Goal: Information Seeking & Learning: Learn about a topic

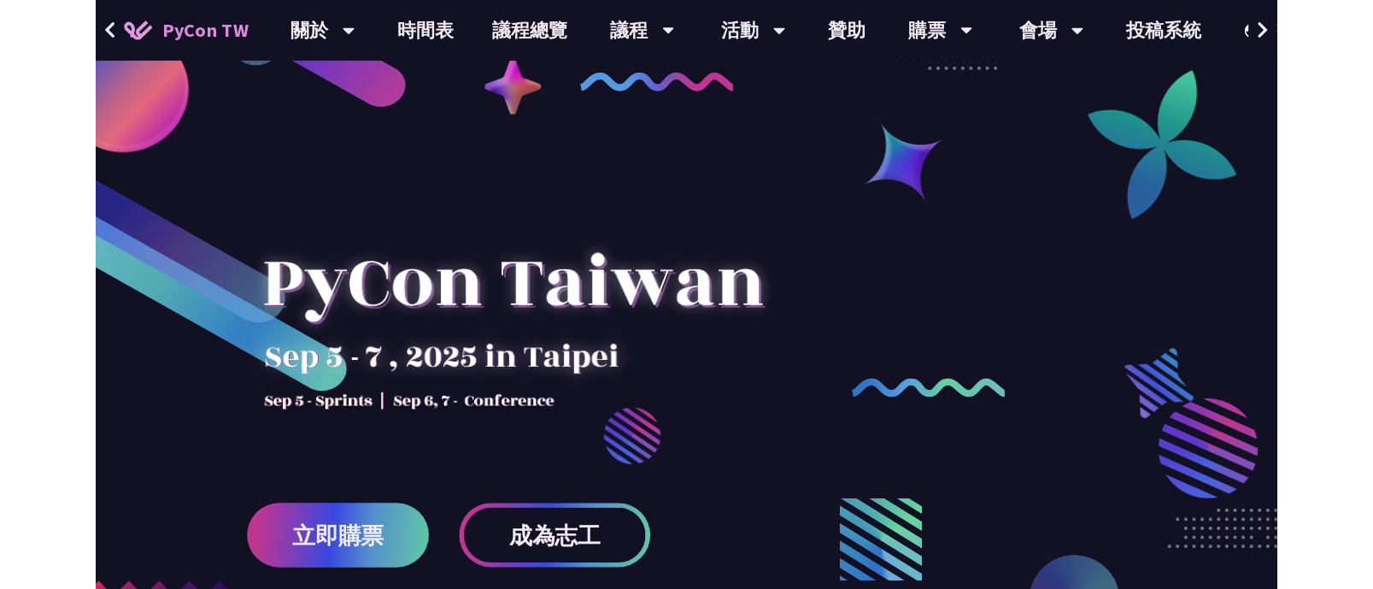
scroll to position [34, 0]
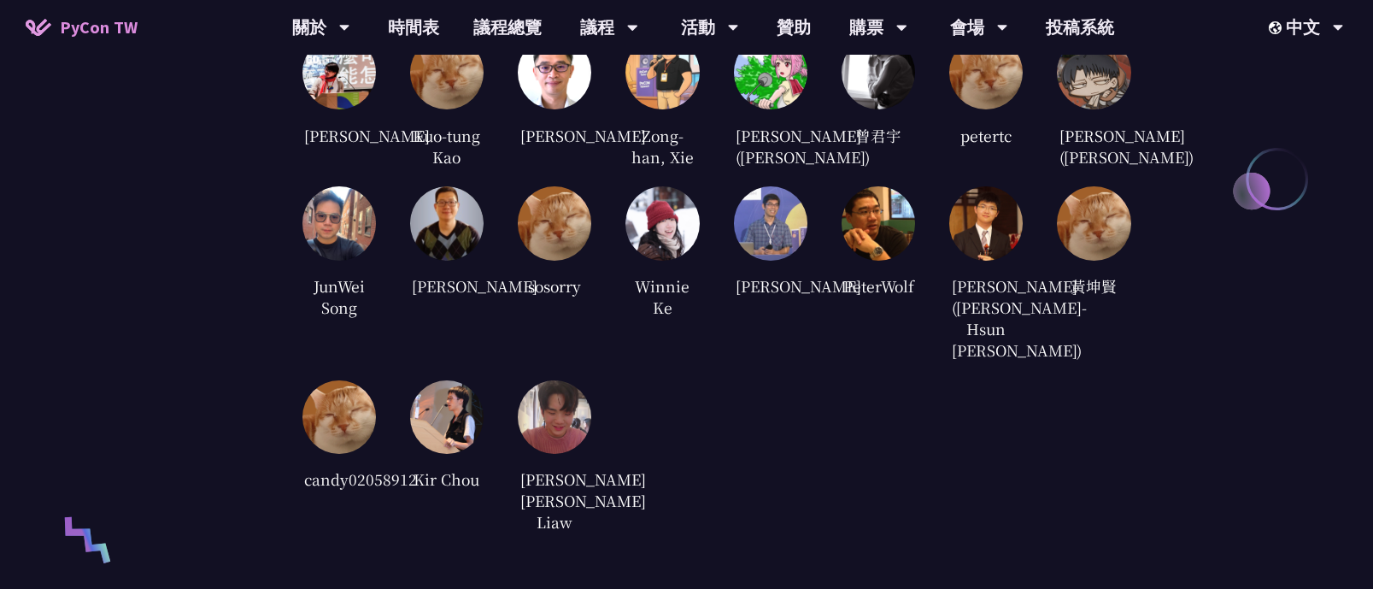
drag, startPoint x: 722, startPoint y: 272, endPoint x: 729, endPoint y: 466, distance: 193.2
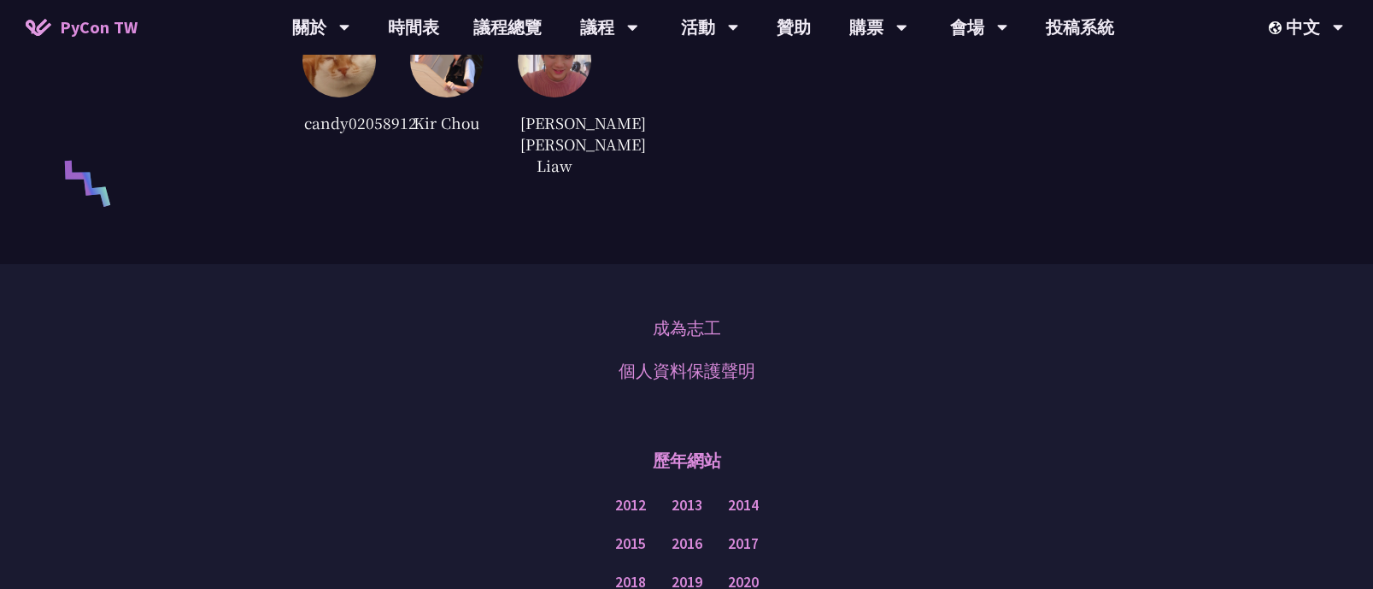
drag, startPoint x: 819, startPoint y: 201, endPoint x: 837, endPoint y: 137, distance: 66.5
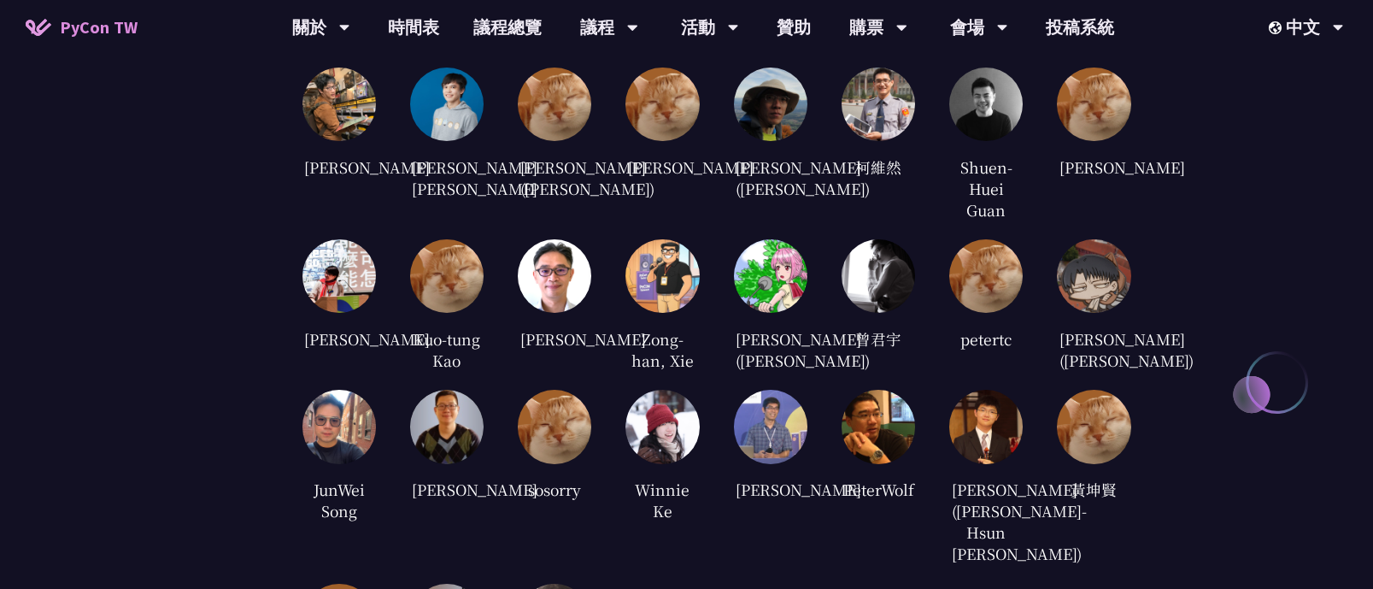
scroll to position [3681, 0]
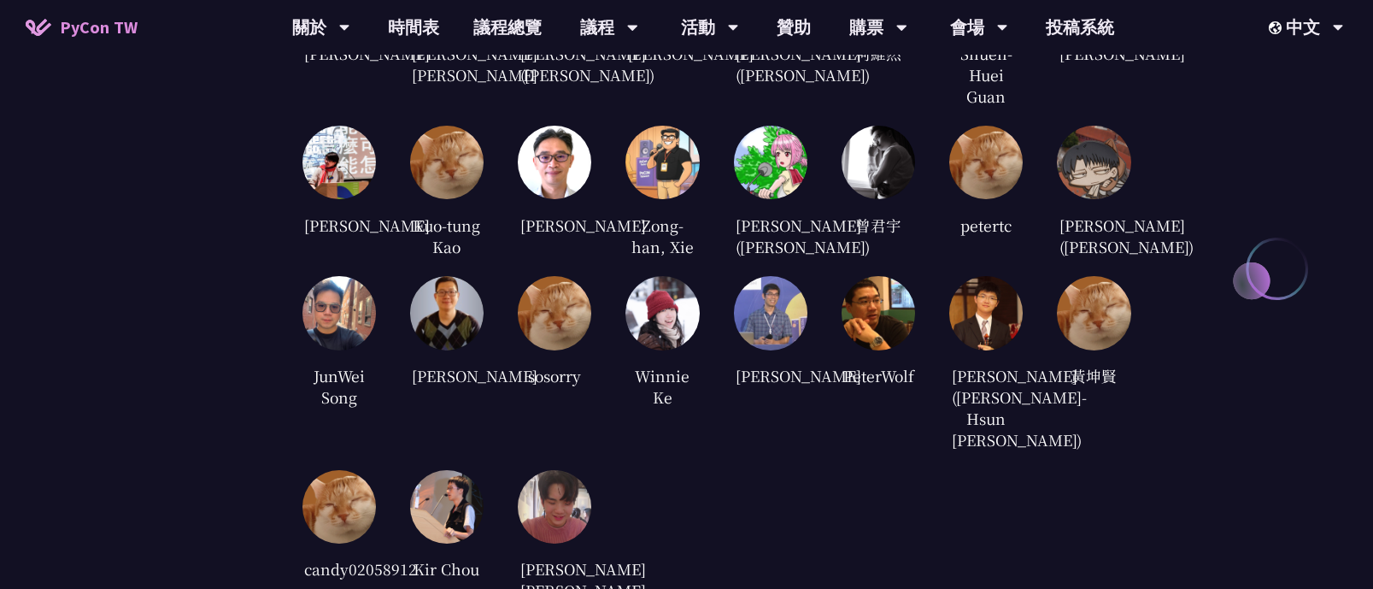
drag, startPoint x: 106, startPoint y: 425, endPoint x: 143, endPoint y: 388, distance: 52.6
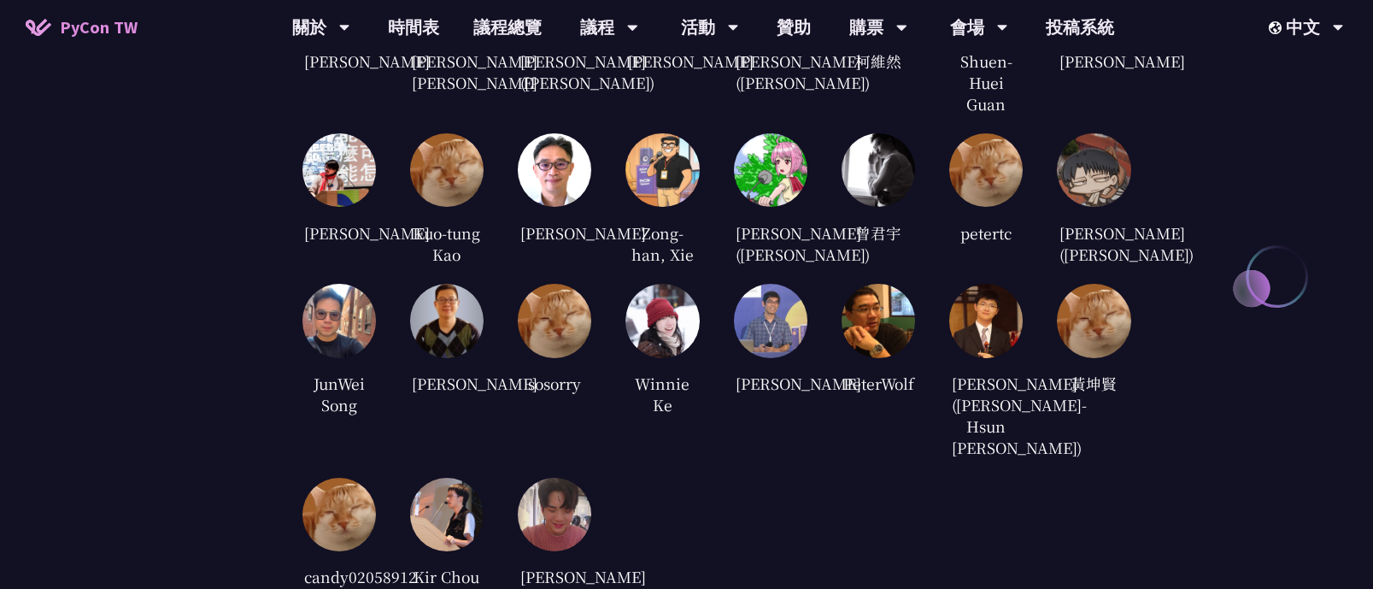
click at [174, 263] on div "審稿人員 [PERSON_NAME] [PERSON_NAME] [PERSON_NAME] [PERSON_NAME] ([PERSON_NAME]) [P…" at bounding box center [686, 248] width 1373 height 936
click at [993, 65] on link "會場資訊" at bounding box center [978, 79] width 164 height 40
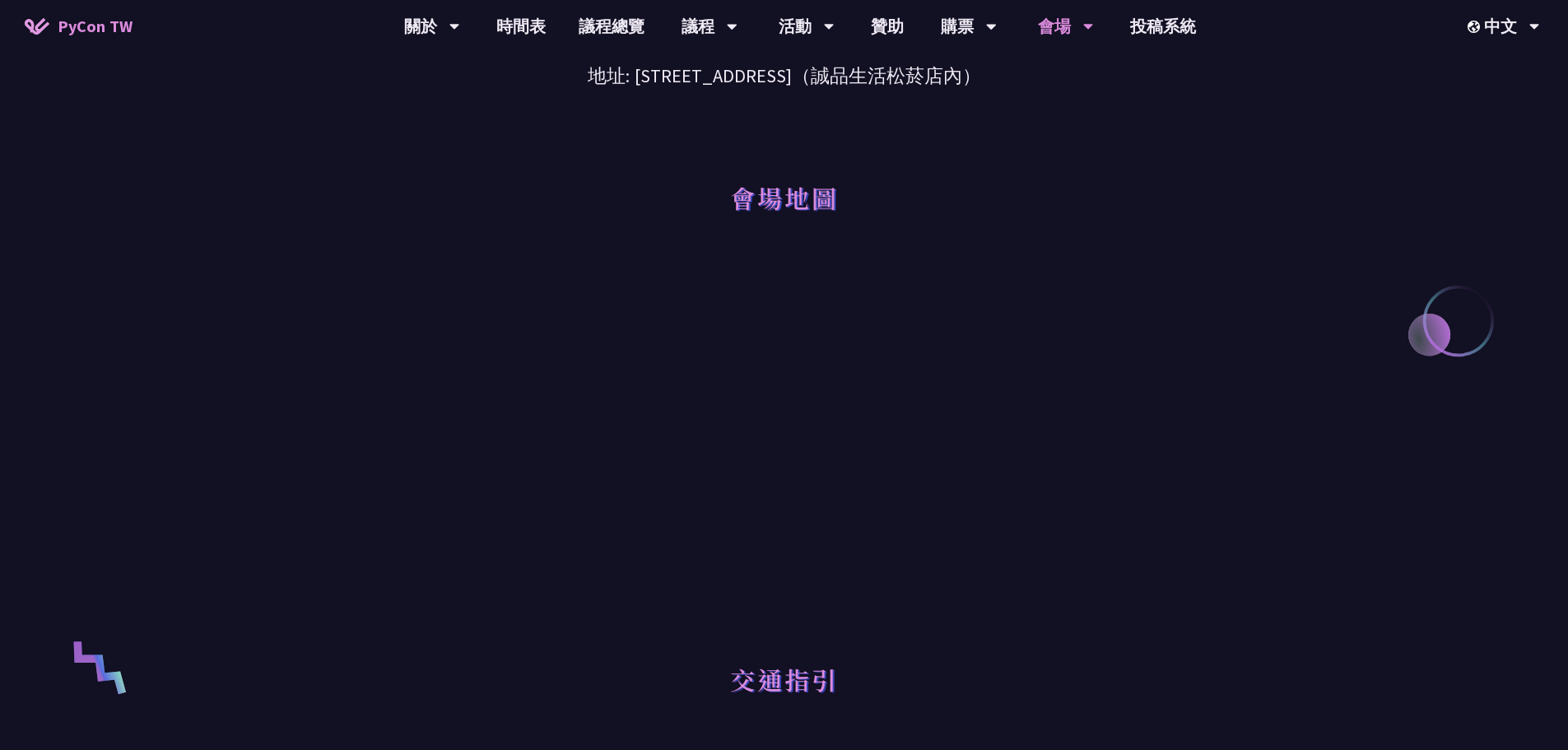
scroll to position [247, 0]
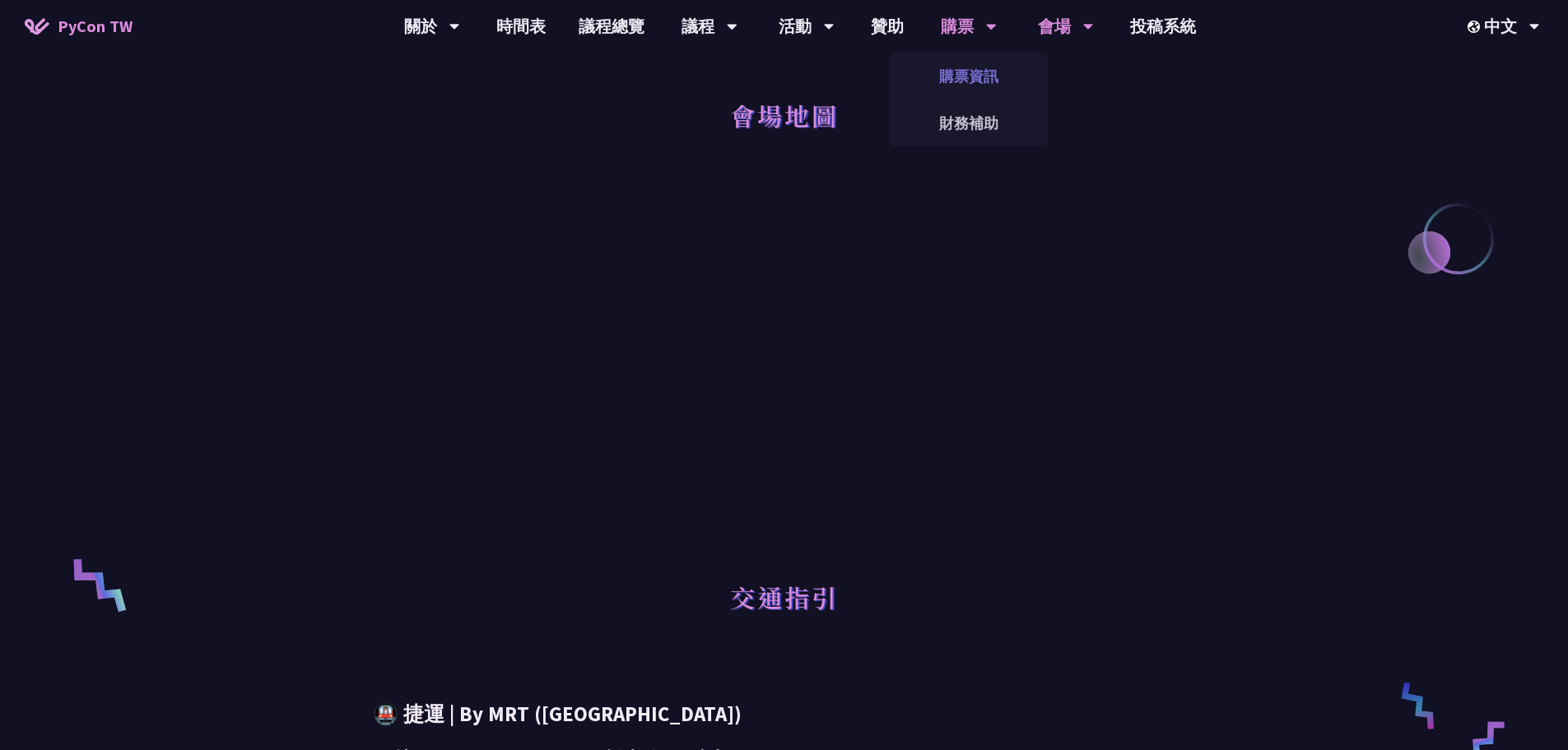
click at [970, 69] on link "購票資訊" at bounding box center [969, 76] width 158 height 39
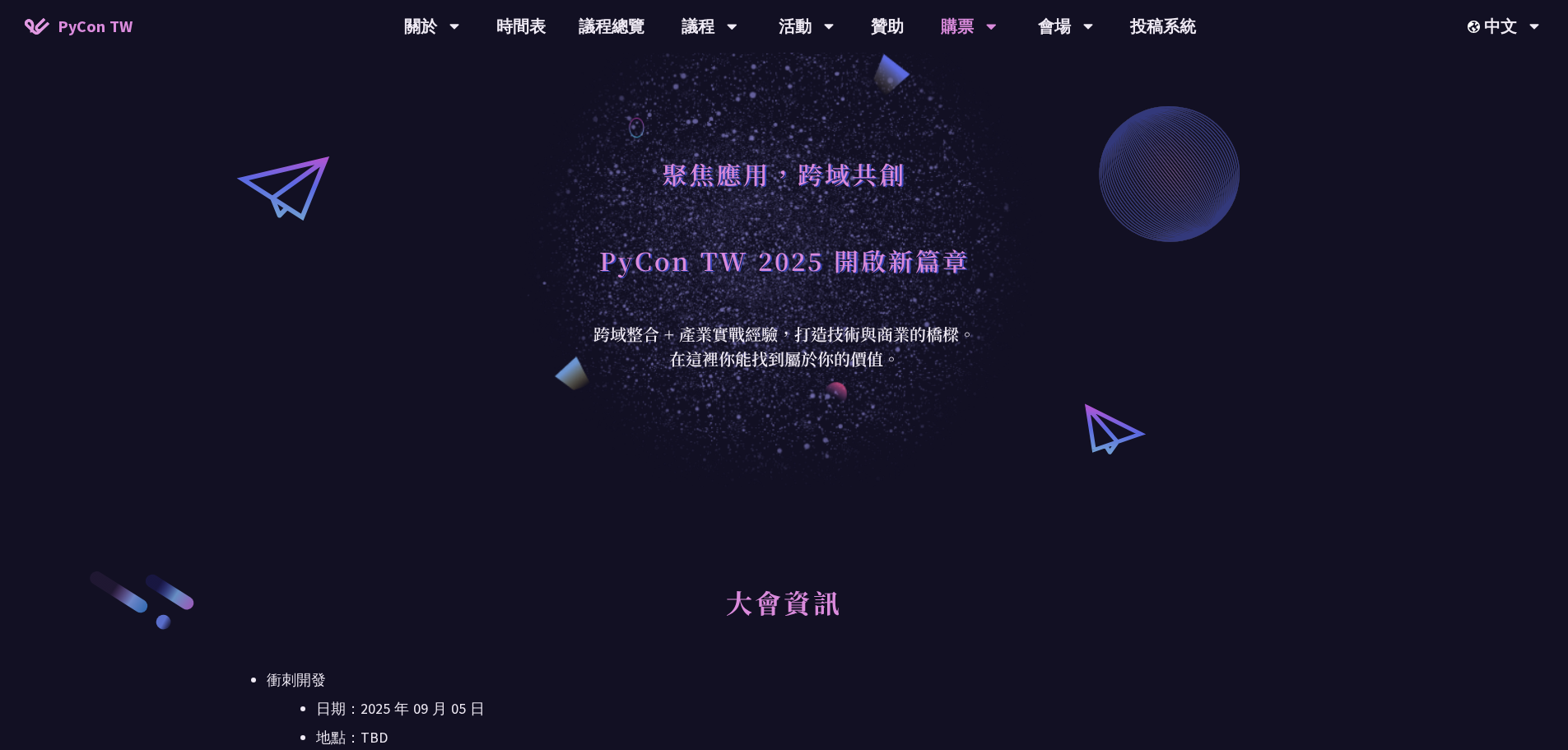
click at [981, 172] on div "聚焦應用，跨域共創 PyCon TW 2025 開啟新篇章" at bounding box center [784, 235] width 404 height 173
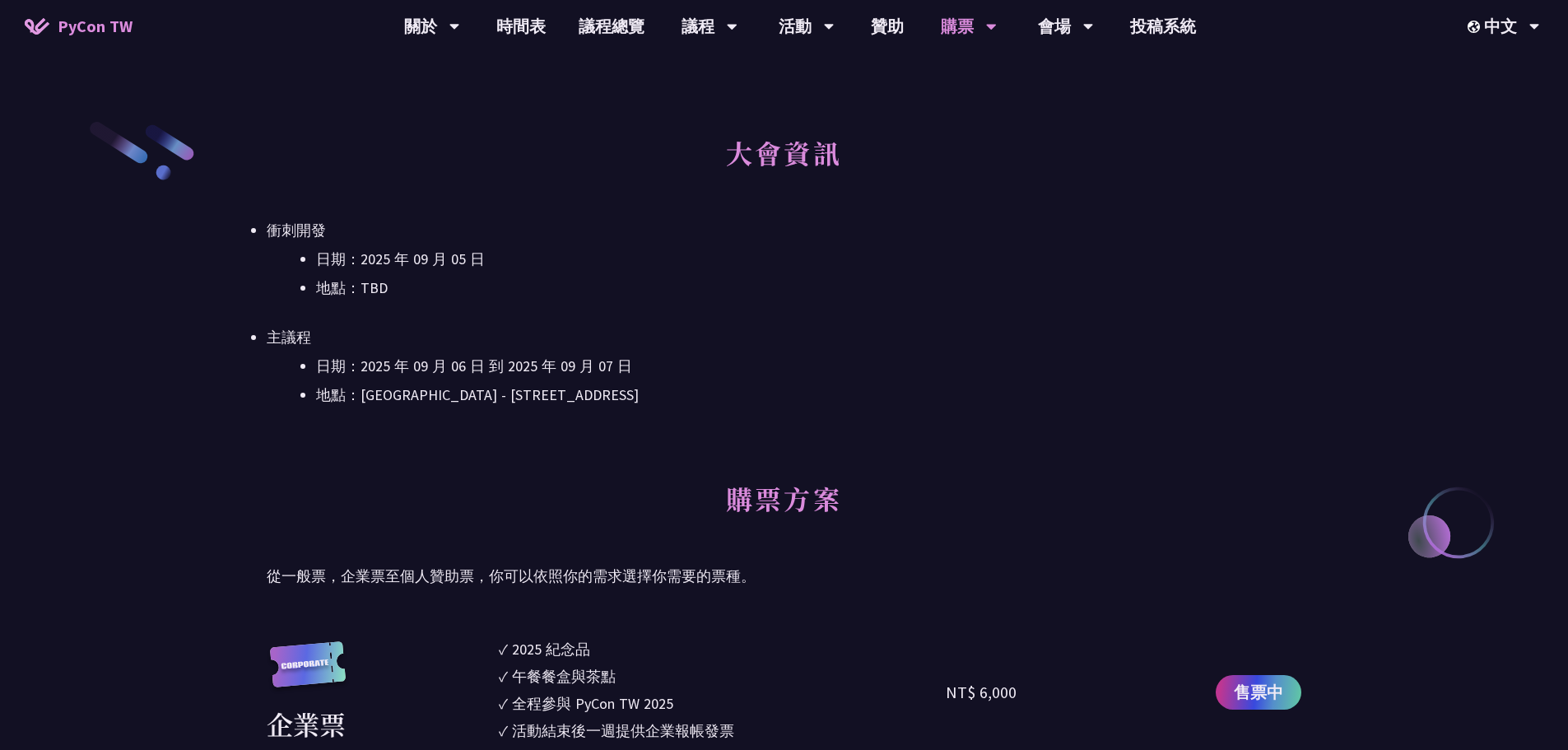
scroll to position [412, 0]
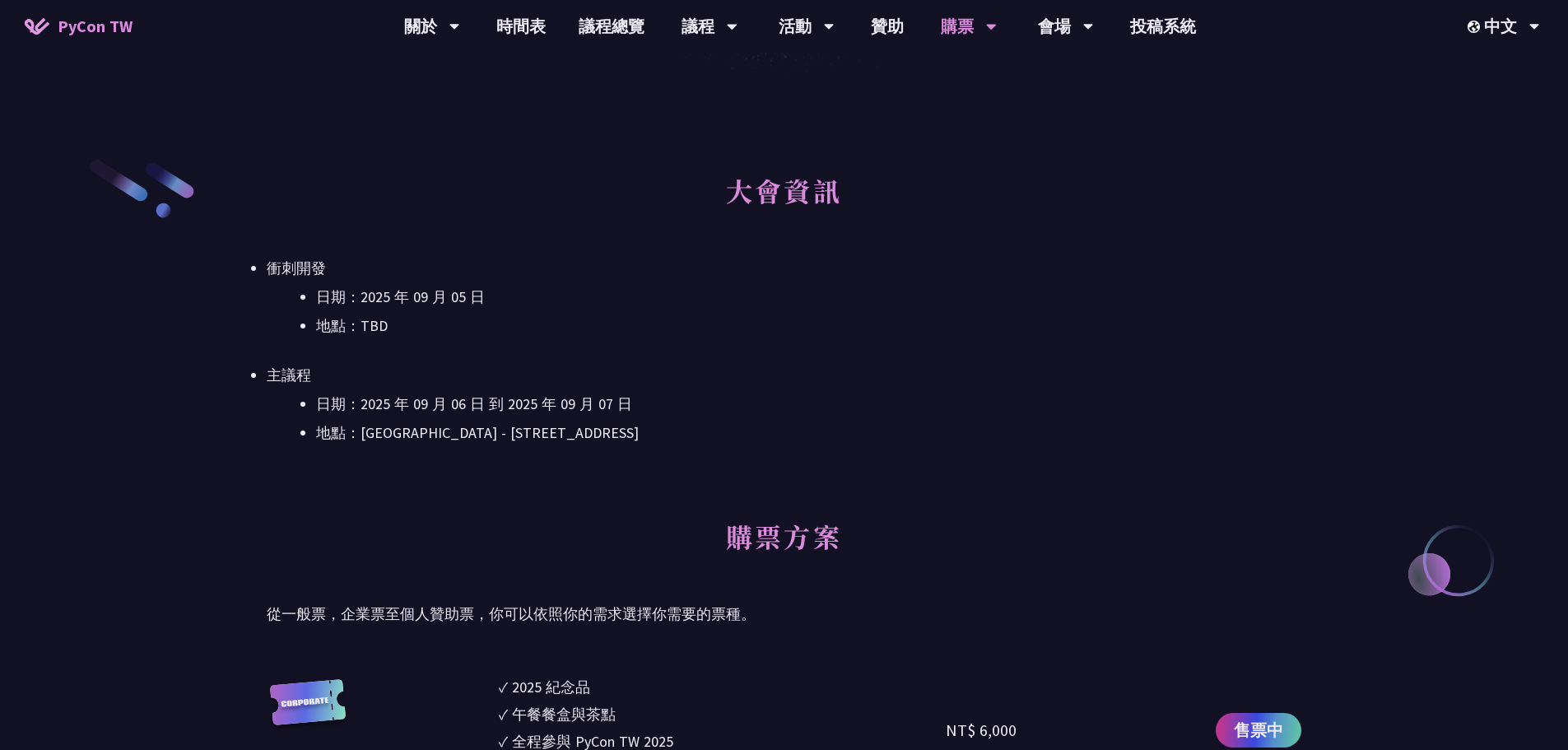
drag, startPoint x: 936, startPoint y: 191, endPoint x: 920, endPoint y: 127, distance: 66.0
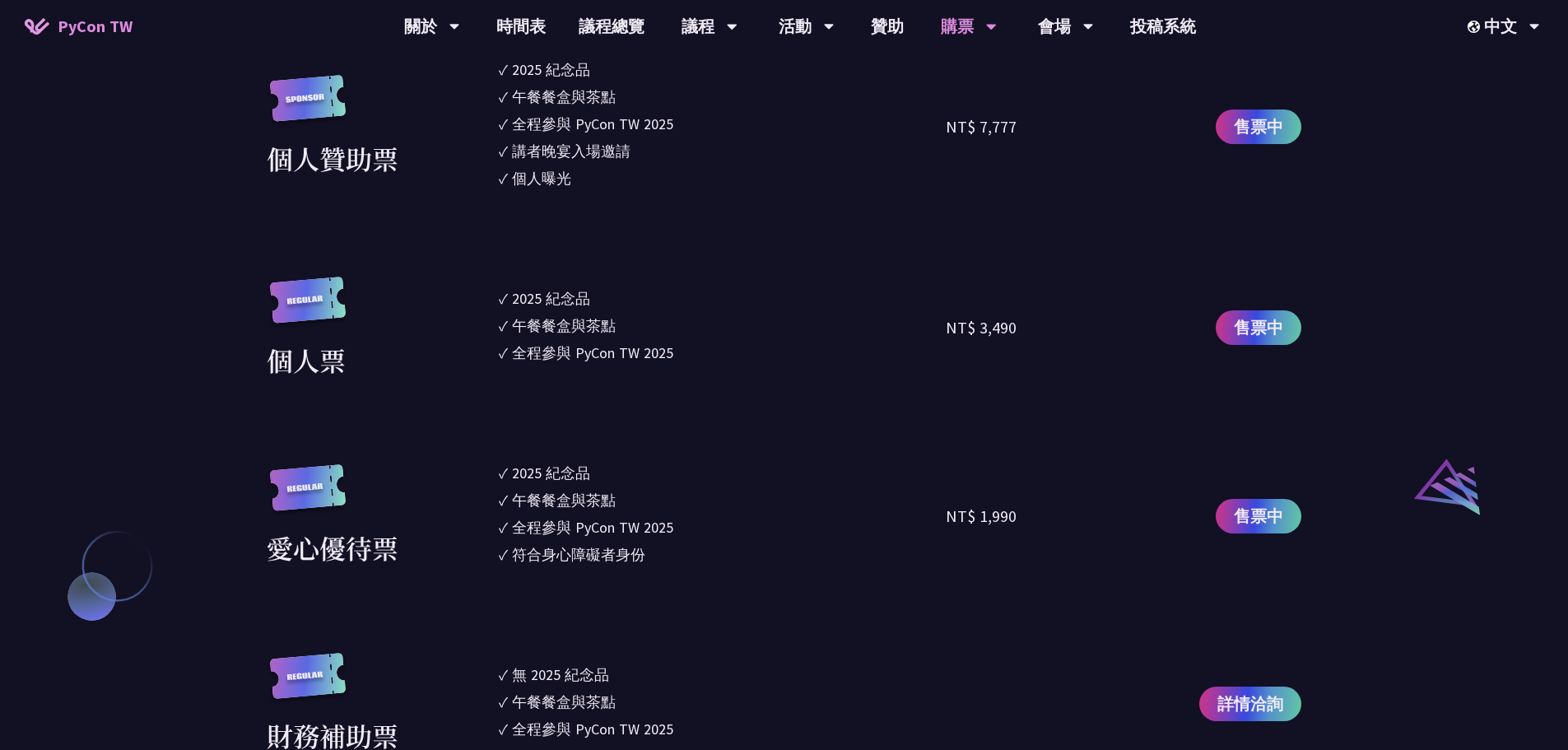
scroll to position [1400, 0]
